Goal: Task Accomplishment & Management: Use online tool/utility

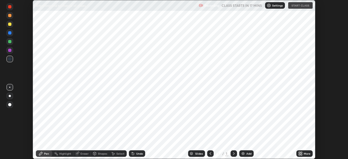
scroll to position [159, 348]
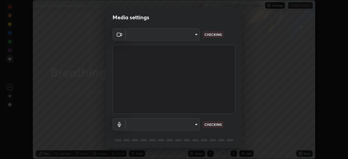
type input "f998bc4046c61b158ae604da705546672abda0c1808058386527230685057052"
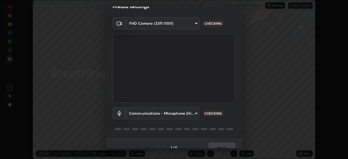
scroll to position [19, 0]
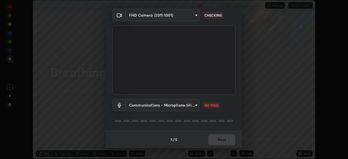
click at [193, 105] on body "Erase all Breathing and exchange of gases Recording CLASS STARTS IN 16 MINS Set…" at bounding box center [174, 79] width 348 height 159
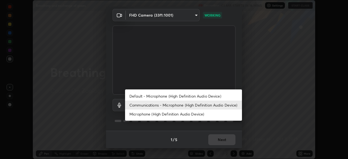
click at [201, 96] on li "Default - Microphone (High Definition Audio Device)" at bounding box center [183, 96] width 117 height 9
type input "default"
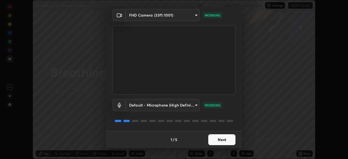
click at [218, 140] on button "Next" at bounding box center [221, 139] width 27 height 11
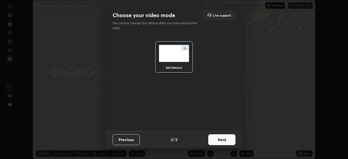
scroll to position [0, 0]
click at [221, 139] on button "Next" at bounding box center [221, 139] width 27 height 11
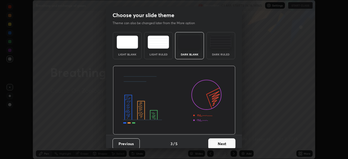
click at [220, 139] on button "Next" at bounding box center [221, 143] width 27 height 11
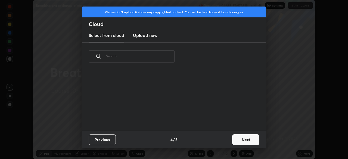
scroll to position [60, 175]
click at [233, 137] on button "Next" at bounding box center [245, 139] width 27 height 11
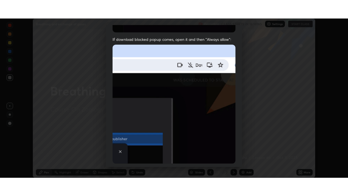
scroll to position [130, 0]
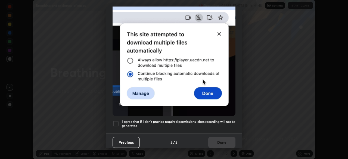
click at [116, 124] on div at bounding box center [116, 124] width 7 height 7
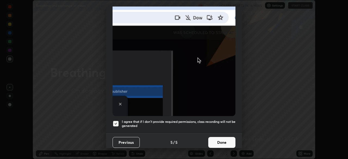
click at [222, 137] on button "Done" at bounding box center [221, 142] width 27 height 11
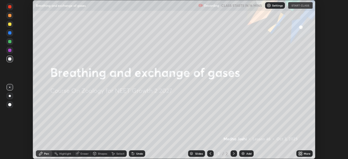
click at [302, 153] on icon at bounding box center [301, 152] width 1 height 1
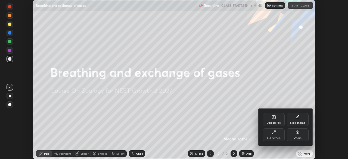
click at [273, 134] on icon at bounding box center [274, 132] width 4 height 4
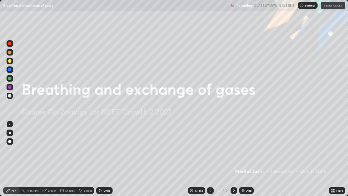
scroll to position [196, 348]
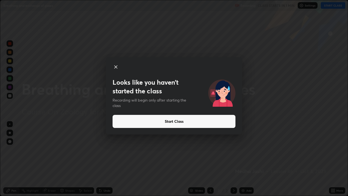
click at [184, 121] on button "Start Class" at bounding box center [174, 121] width 123 height 13
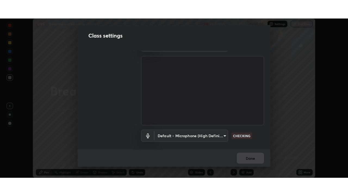
scroll to position [13, 0]
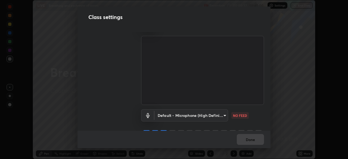
click at [222, 115] on body "Erase all LIVE Breathing and exchange of gases Recording 00:00:32 / 01:40:00 Se…" at bounding box center [174, 79] width 348 height 159
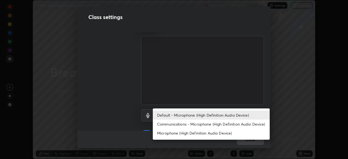
click at [229, 125] on li "Communications - Microphone (High Definition Audio Device)" at bounding box center [211, 124] width 117 height 9
type input "communications"
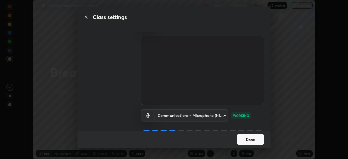
click at [250, 138] on button "Done" at bounding box center [250, 139] width 27 height 11
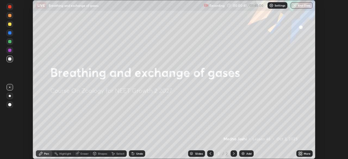
click at [301, 152] on icon at bounding box center [301, 152] width 1 height 1
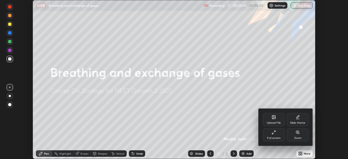
click at [273, 134] on icon at bounding box center [274, 132] width 4 height 4
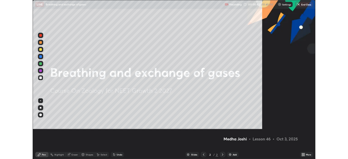
scroll to position [196, 348]
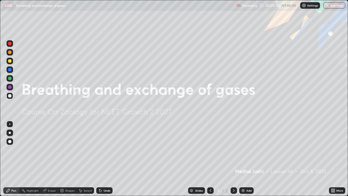
click at [247, 159] on div "Add" at bounding box center [248, 190] width 5 height 3
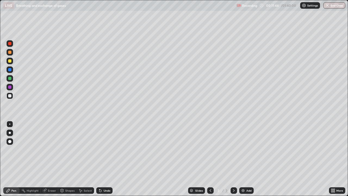
click at [105, 159] on div "Undo" at bounding box center [107, 190] width 7 height 3
click at [105, 159] on div "Undo" at bounding box center [104, 190] width 16 height 7
click at [249, 159] on div "Add" at bounding box center [246, 190] width 14 height 7
click at [11, 53] on div at bounding box center [9, 52] width 3 height 3
click at [11, 80] on div at bounding box center [9, 78] width 3 height 3
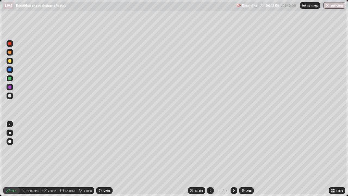
click at [12, 95] on div at bounding box center [10, 95] width 7 height 7
click at [101, 159] on icon at bounding box center [100, 190] width 4 height 4
click at [100, 159] on icon at bounding box center [100, 191] width 2 height 2
click at [245, 159] on div "Add" at bounding box center [246, 190] width 14 height 7
click at [49, 159] on div "Eraser" at bounding box center [49, 190] width 17 height 7
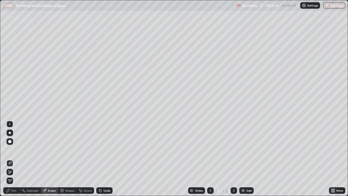
click at [18, 159] on div "Pen" at bounding box center [11, 190] width 16 height 7
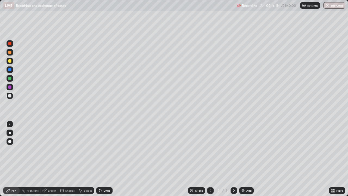
click at [10, 61] on div at bounding box center [9, 60] width 3 height 3
click at [8, 87] on div at bounding box center [9, 86] width 3 height 3
click at [10, 61] on div at bounding box center [9, 60] width 3 height 3
click at [9, 95] on div at bounding box center [9, 95] width 3 height 3
click at [10, 78] on div at bounding box center [9, 78] width 3 height 3
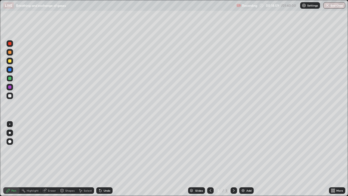
click at [12, 96] on div at bounding box center [10, 95] width 7 height 7
click at [209, 159] on icon at bounding box center [210, 190] width 4 height 4
click at [211, 159] on icon at bounding box center [210, 190] width 4 height 4
click at [233, 159] on icon at bounding box center [234, 190] width 4 height 4
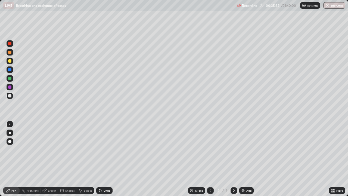
click at [244, 159] on img at bounding box center [243, 190] width 4 height 4
click at [12, 53] on div at bounding box center [10, 52] width 7 height 7
click at [12, 80] on div at bounding box center [10, 78] width 7 height 7
click at [11, 97] on div at bounding box center [10, 95] width 7 height 7
click at [246, 159] on div "Add" at bounding box center [246, 190] width 14 height 7
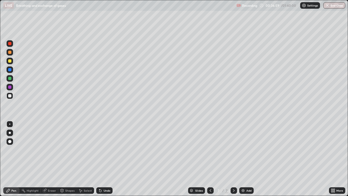
click at [10, 60] on div at bounding box center [9, 60] width 3 height 3
click at [12, 79] on div at bounding box center [10, 78] width 7 height 7
click at [9, 70] on div at bounding box center [9, 69] width 3 height 3
click at [10, 60] on div at bounding box center [9, 60] width 3 height 3
click at [10, 78] on div at bounding box center [9, 78] width 3 height 3
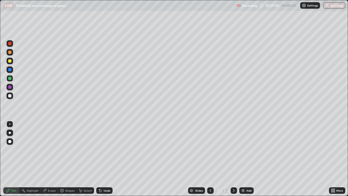
click at [245, 159] on div "Add" at bounding box center [246, 190] width 14 height 7
click at [10, 97] on div at bounding box center [9, 95] width 3 height 3
click at [10, 69] on div at bounding box center [9, 69] width 3 height 3
click at [210, 159] on icon at bounding box center [211, 190] width 2 height 3
click at [7, 97] on div at bounding box center [10, 95] width 7 height 7
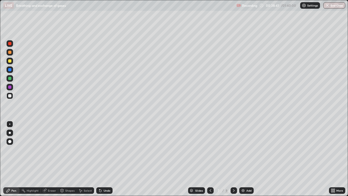
click at [232, 159] on icon at bounding box center [234, 190] width 4 height 4
click at [209, 159] on icon at bounding box center [210, 190] width 4 height 4
click at [233, 159] on div at bounding box center [234, 190] width 7 height 7
click at [10, 70] on div at bounding box center [9, 69] width 3 height 3
click at [210, 159] on div at bounding box center [210, 190] width 7 height 7
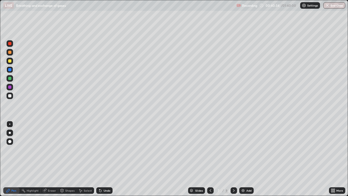
click at [12, 95] on div at bounding box center [10, 95] width 7 height 7
click at [98, 159] on icon at bounding box center [100, 190] width 4 height 4
click at [233, 159] on icon at bounding box center [234, 190] width 4 height 4
click at [209, 159] on icon at bounding box center [210, 190] width 4 height 4
click at [107, 159] on div "Undo" at bounding box center [107, 190] width 7 height 3
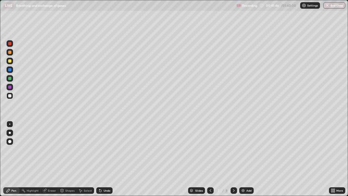
click at [108, 159] on div "Undo" at bounding box center [107, 190] width 7 height 3
click at [243, 159] on img at bounding box center [243, 190] width 4 height 4
click at [13, 63] on div at bounding box center [10, 61] width 7 height 9
click at [11, 70] on div at bounding box center [9, 69] width 3 height 3
click at [10, 79] on div at bounding box center [9, 78] width 3 height 3
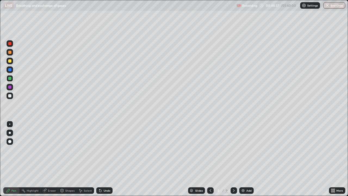
click at [10, 96] on div at bounding box center [9, 95] width 3 height 3
click at [108, 159] on div "Undo" at bounding box center [104, 190] width 16 height 7
click at [107, 159] on div "Undo" at bounding box center [104, 190] width 16 height 7
click at [101, 159] on div "Undo" at bounding box center [104, 190] width 16 height 7
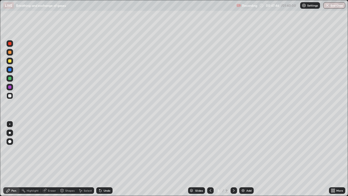
click at [210, 159] on icon at bounding box center [210, 190] width 4 height 4
click at [233, 159] on icon at bounding box center [234, 190] width 4 height 4
click at [246, 159] on div "Add" at bounding box center [248, 190] width 5 height 3
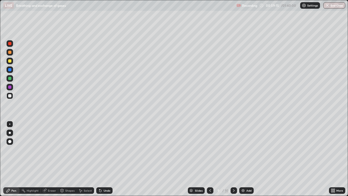
click at [10, 52] on div at bounding box center [9, 52] width 3 height 3
click at [10, 69] on div at bounding box center [9, 69] width 3 height 3
click at [10, 79] on div at bounding box center [9, 78] width 3 height 3
click at [233, 159] on icon at bounding box center [234, 190] width 4 height 4
click at [10, 96] on div at bounding box center [9, 95] width 3 height 3
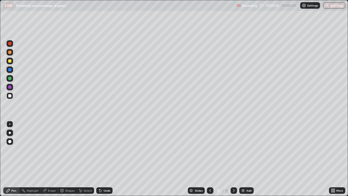
click at [8, 80] on div at bounding box center [10, 78] width 7 height 7
click at [209, 159] on icon at bounding box center [210, 190] width 4 height 4
click at [8, 97] on div at bounding box center [9, 95] width 3 height 3
click at [233, 159] on icon at bounding box center [234, 190] width 4 height 4
click at [11, 79] on div at bounding box center [9, 78] width 3 height 3
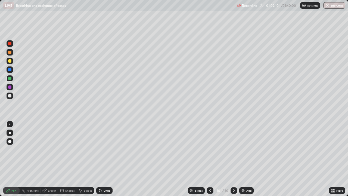
click at [208, 159] on div at bounding box center [210, 190] width 7 height 7
click at [10, 97] on div at bounding box center [9, 95] width 3 height 3
click at [334, 159] on icon at bounding box center [334, 191] width 1 height 1
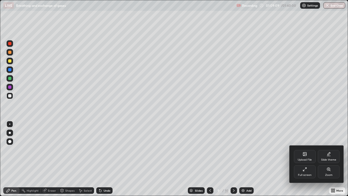
click at [305, 159] on div "Full screen" at bounding box center [305, 171] width 22 height 13
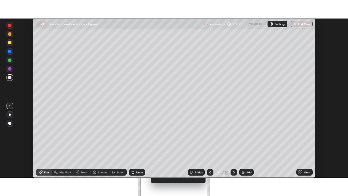
scroll to position [27043, 26854]
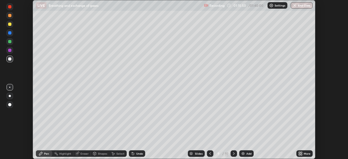
click at [305, 153] on div "More" at bounding box center [307, 153] width 7 height 3
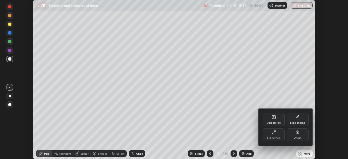
click at [278, 131] on div "Full screen" at bounding box center [274, 134] width 22 height 13
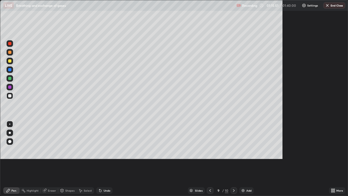
scroll to position [196, 348]
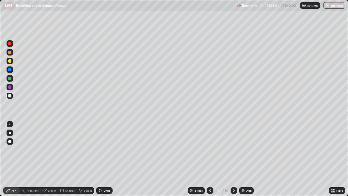
click at [330, 8] on button "End Class" at bounding box center [334, 5] width 22 height 7
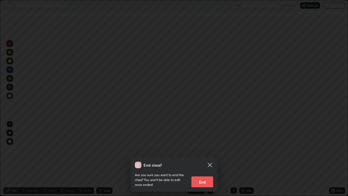
click at [205, 159] on button "End" at bounding box center [203, 181] width 22 height 11
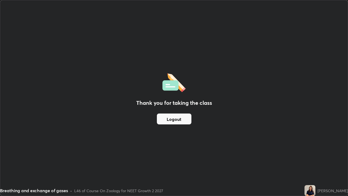
click at [183, 120] on button "Logout" at bounding box center [174, 118] width 35 height 11
